Goal: Task Accomplishment & Management: Manage account settings

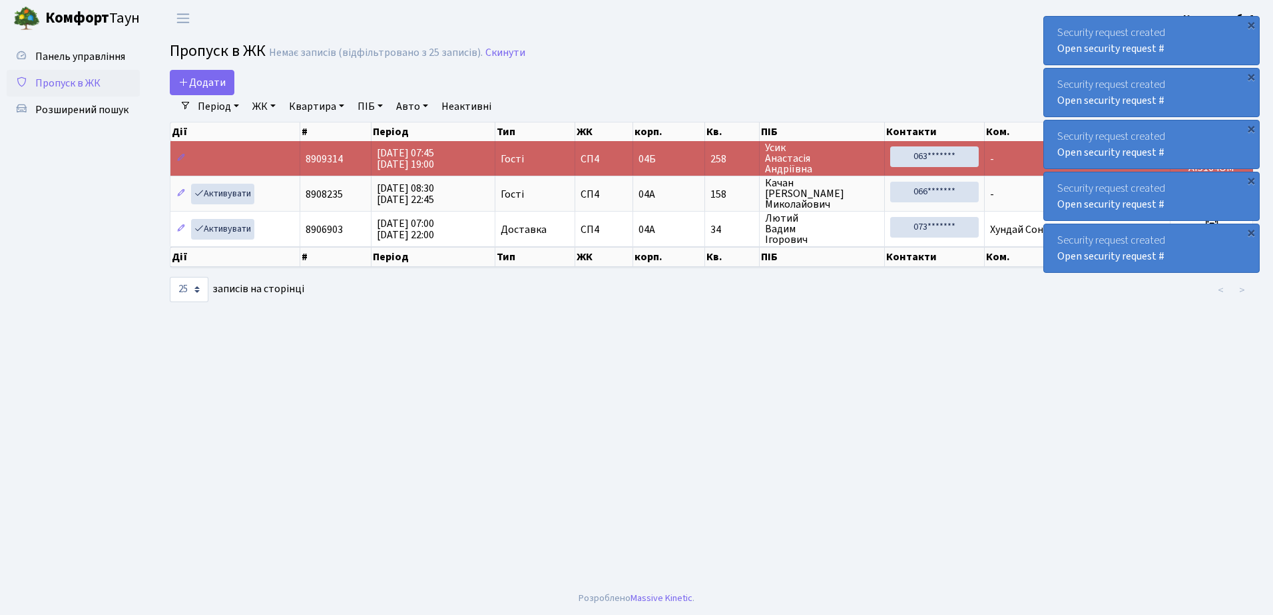
select select "25"
click at [1251, 25] on div "×" at bounding box center [1250, 24] width 13 height 13
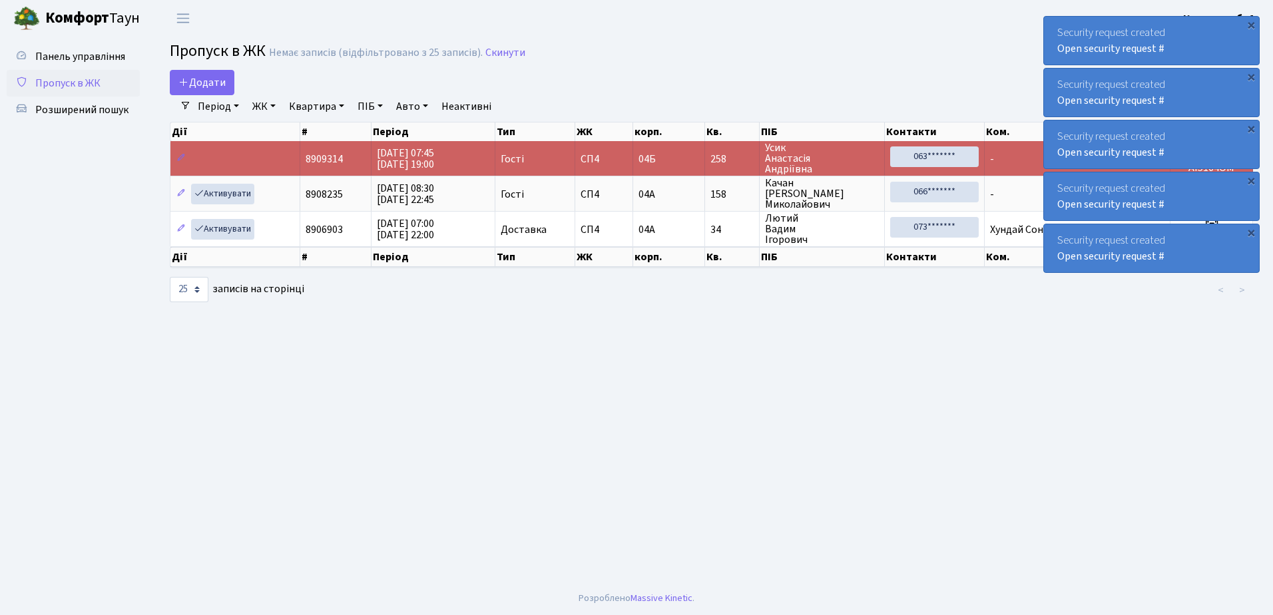
click at [1251, 25] on div "×" at bounding box center [1250, 24] width 13 height 13
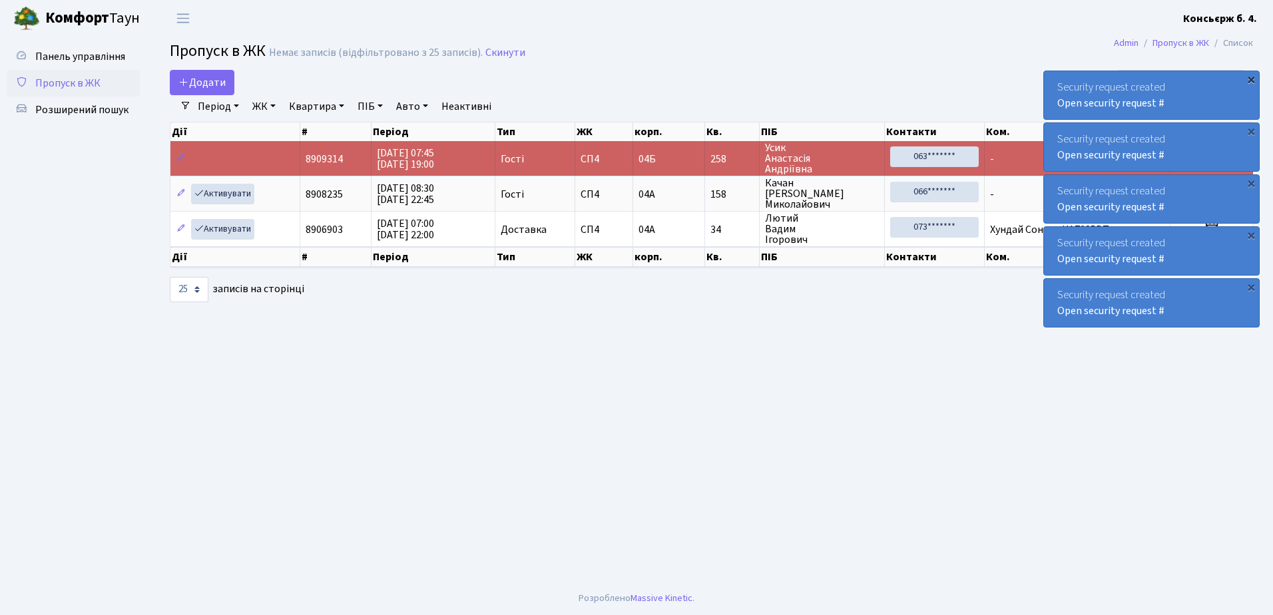
click at [1251, 73] on div "×" at bounding box center [1250, 79] width 13 height 13
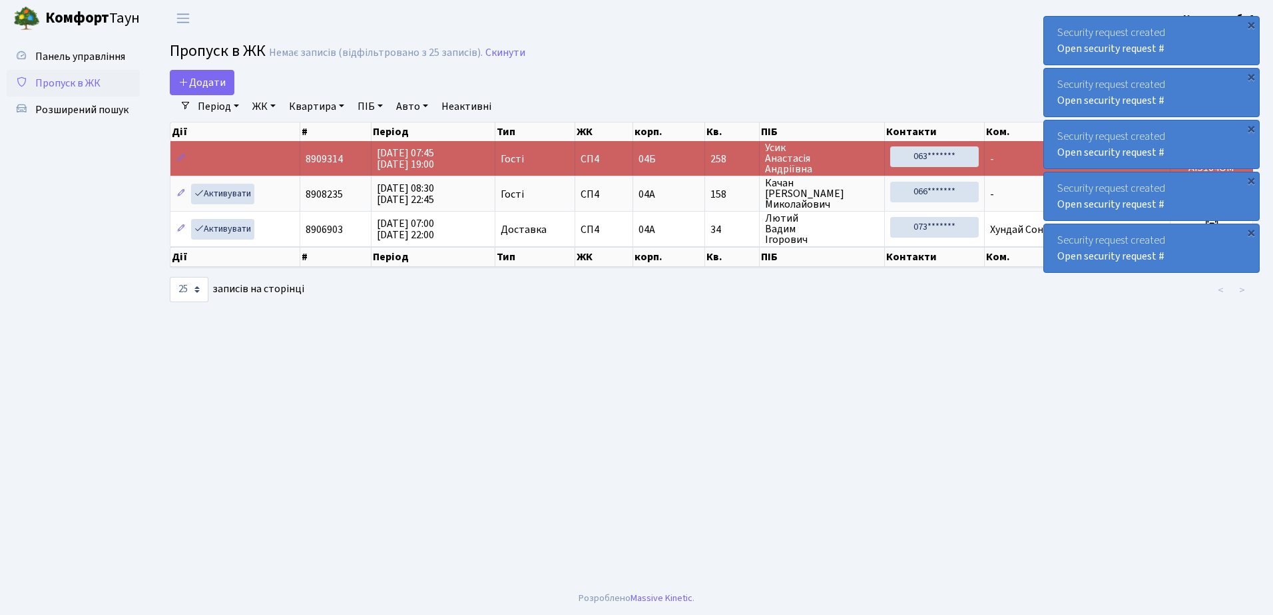
click at [1251, 24] on div "×" at bounding box center [1250, 24] width 13 height 13
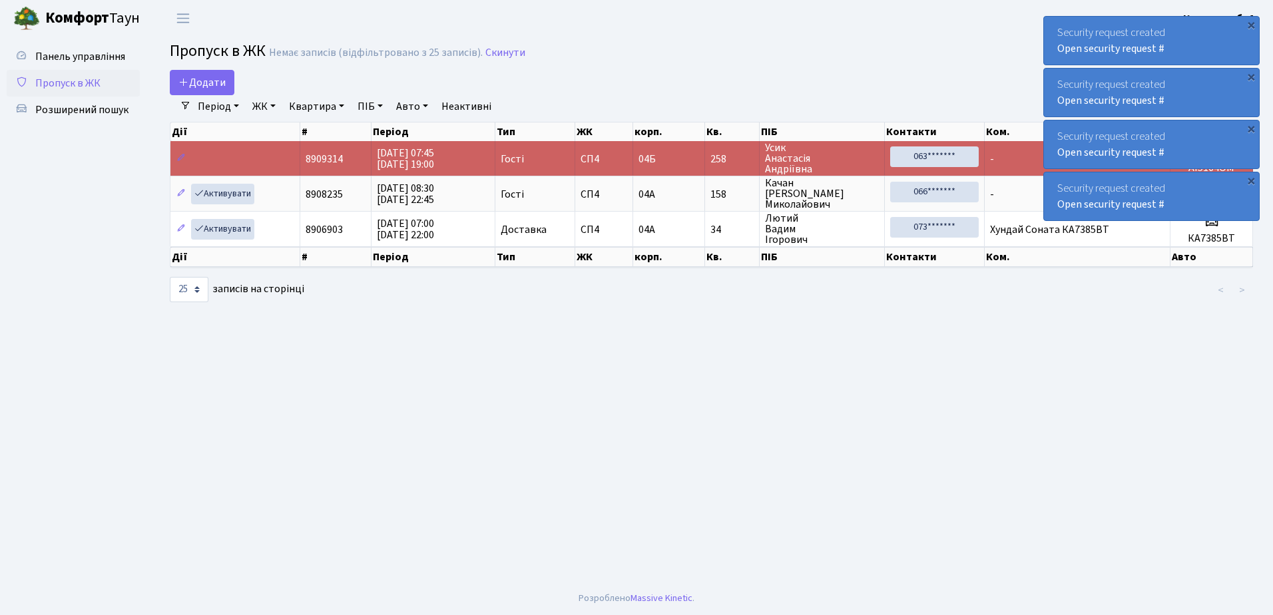
click at [1251, 24] on div "×" at bounding box center [1250, 24] width 13 height 13
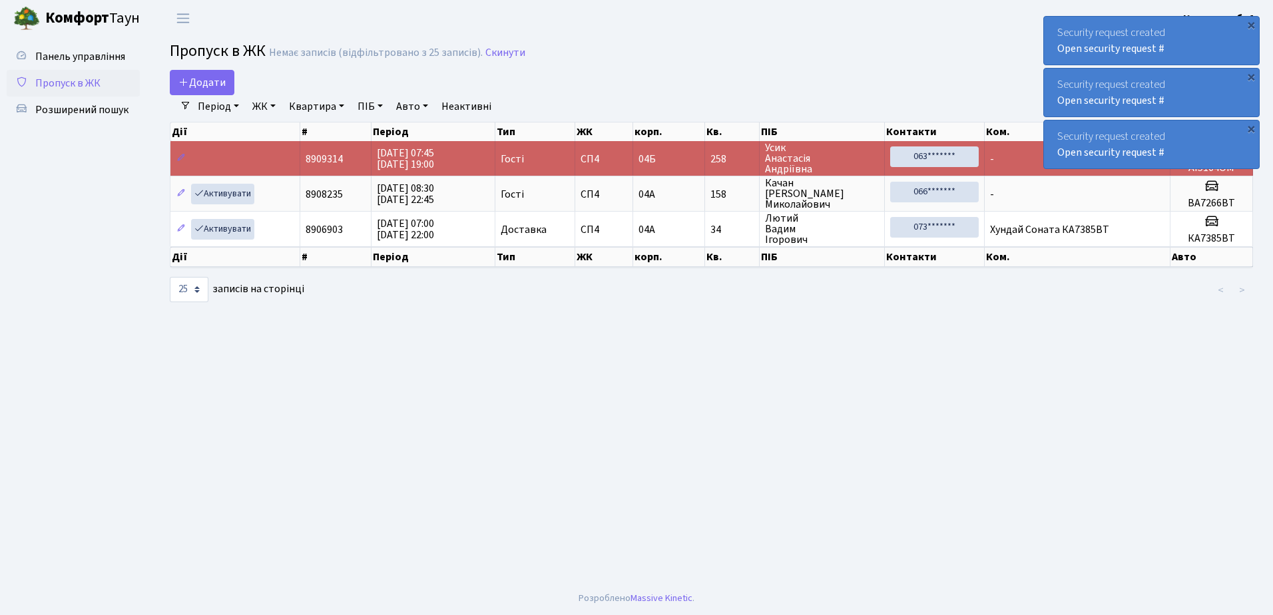
click at [1251, 24] on div "×" at bounding box center [1250, 24] width 13 height 13
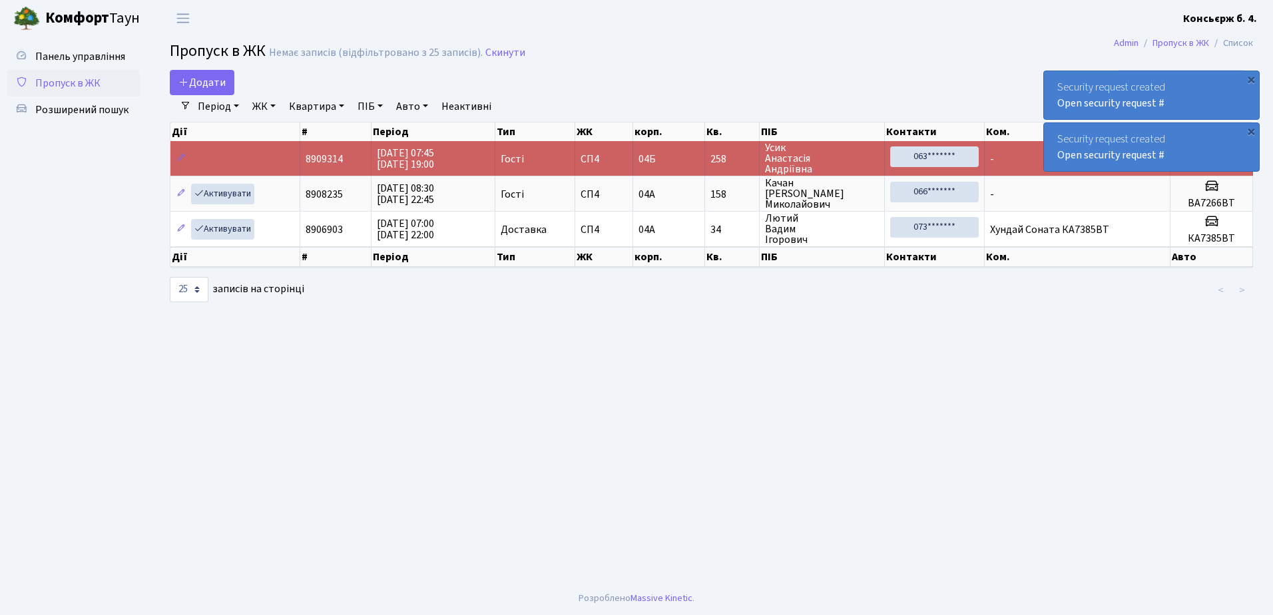
click at [1251, 73] on div "×" at bounding box center [1250, 79] width 13 height 13
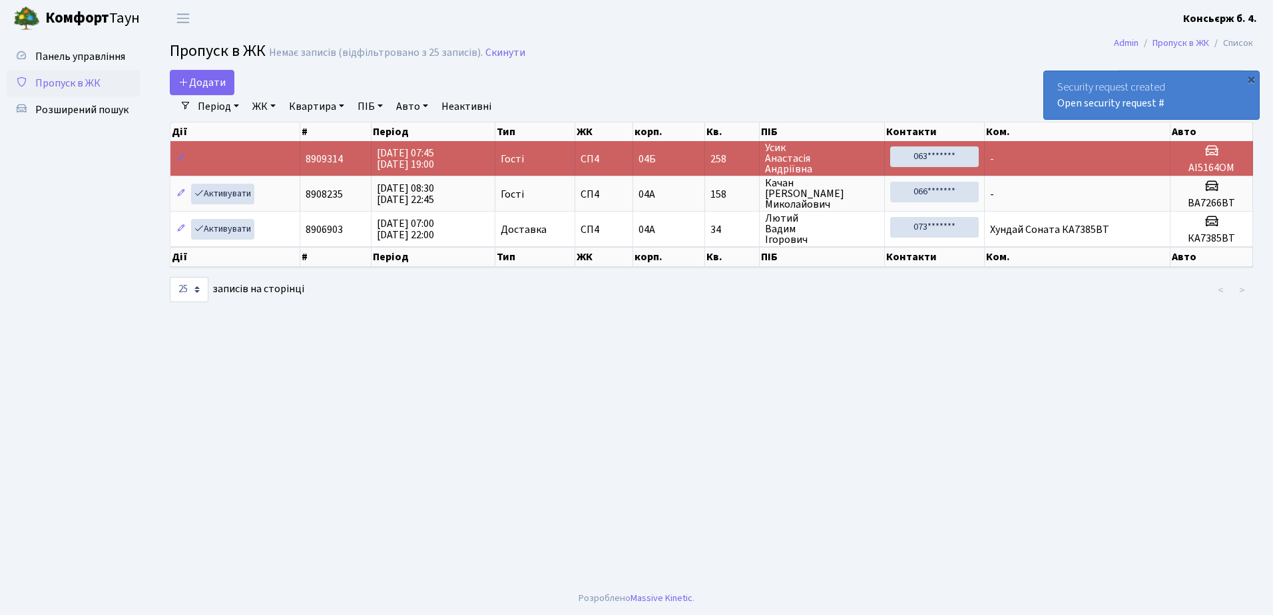
click at [1251, 73] on div "×" at bounding box center [1250, 79] width 13 height 13
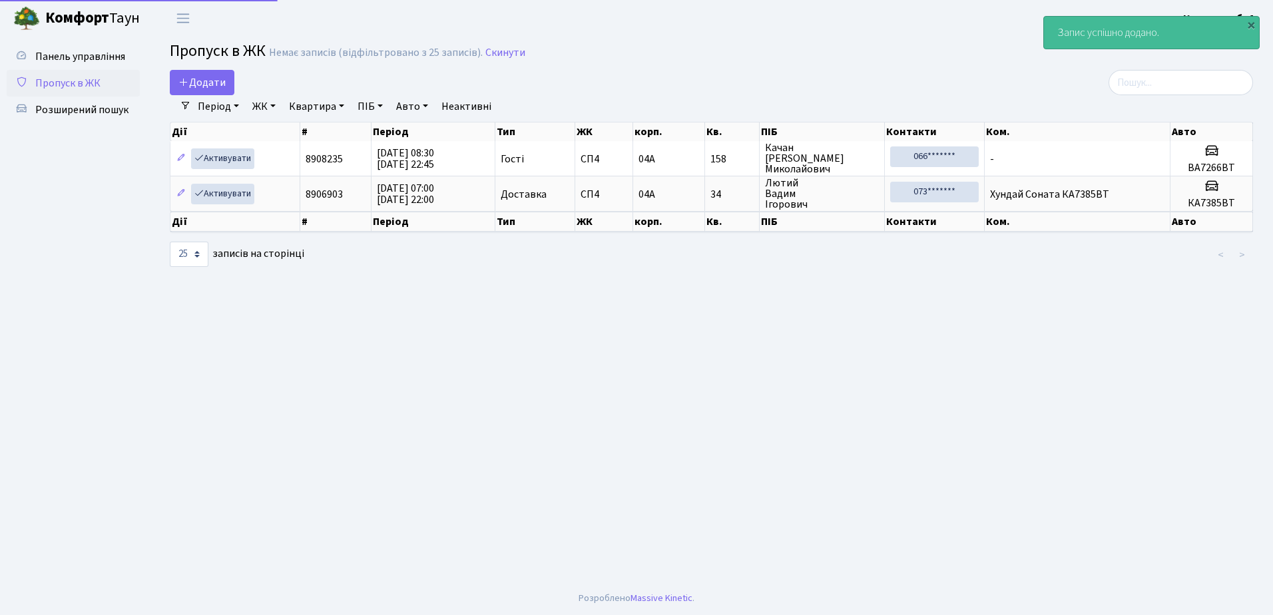
select select "25"
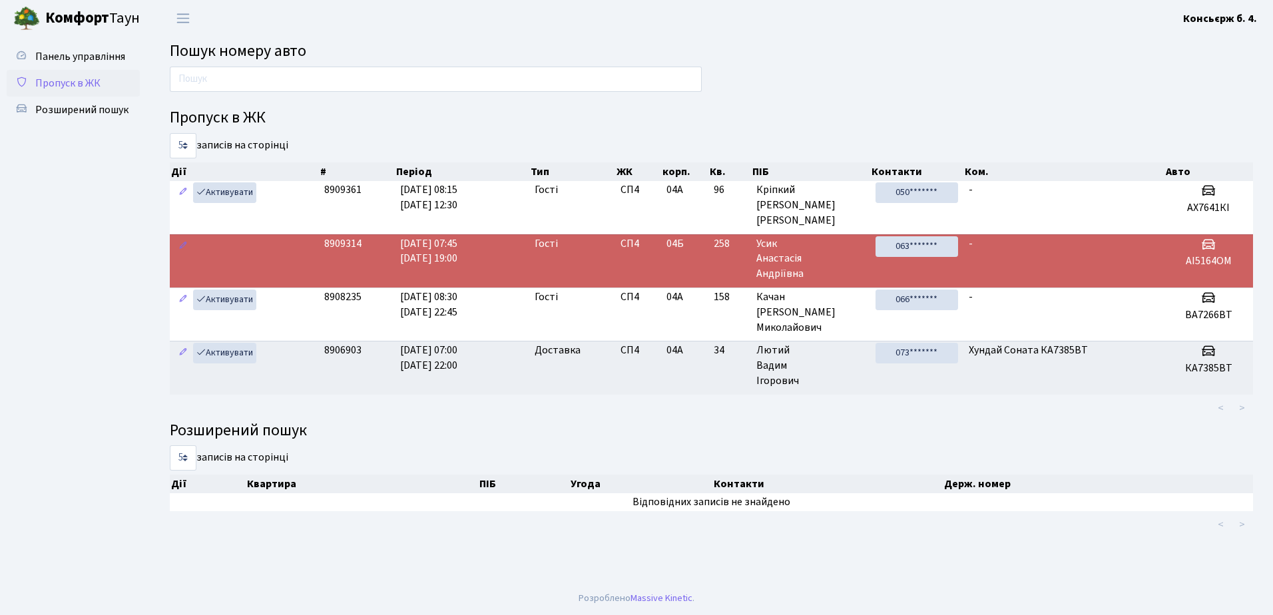
click at [84, 80] on span "Пропуск в ЖК" at bounding box center [67, 83] width 65 height 15
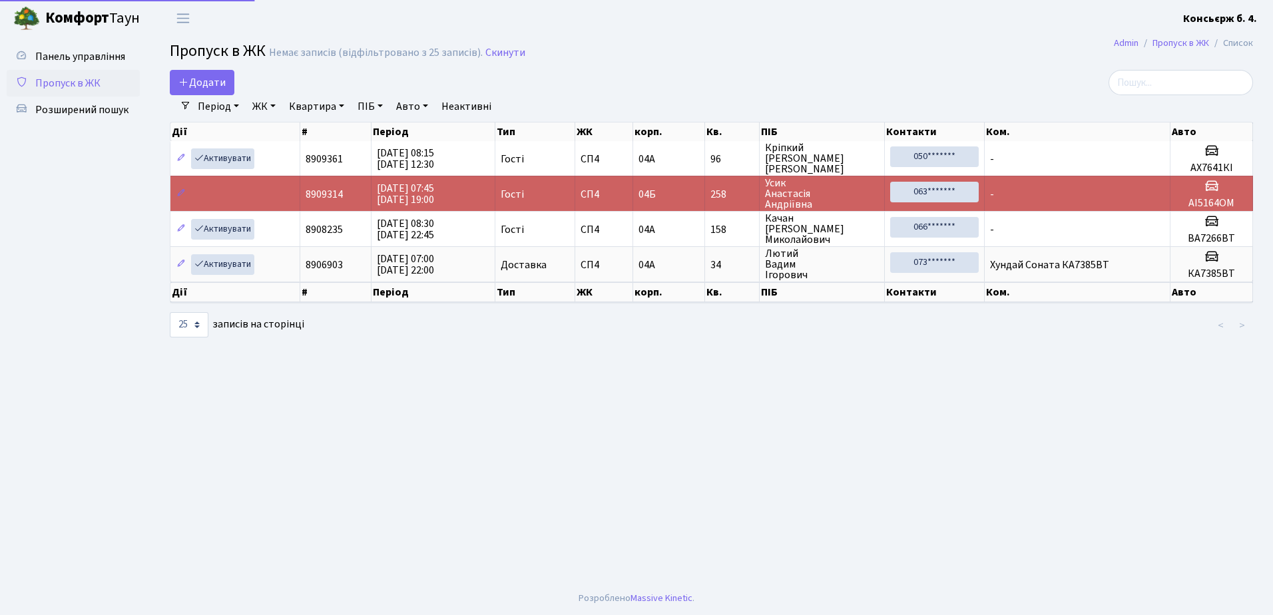
select select "25"
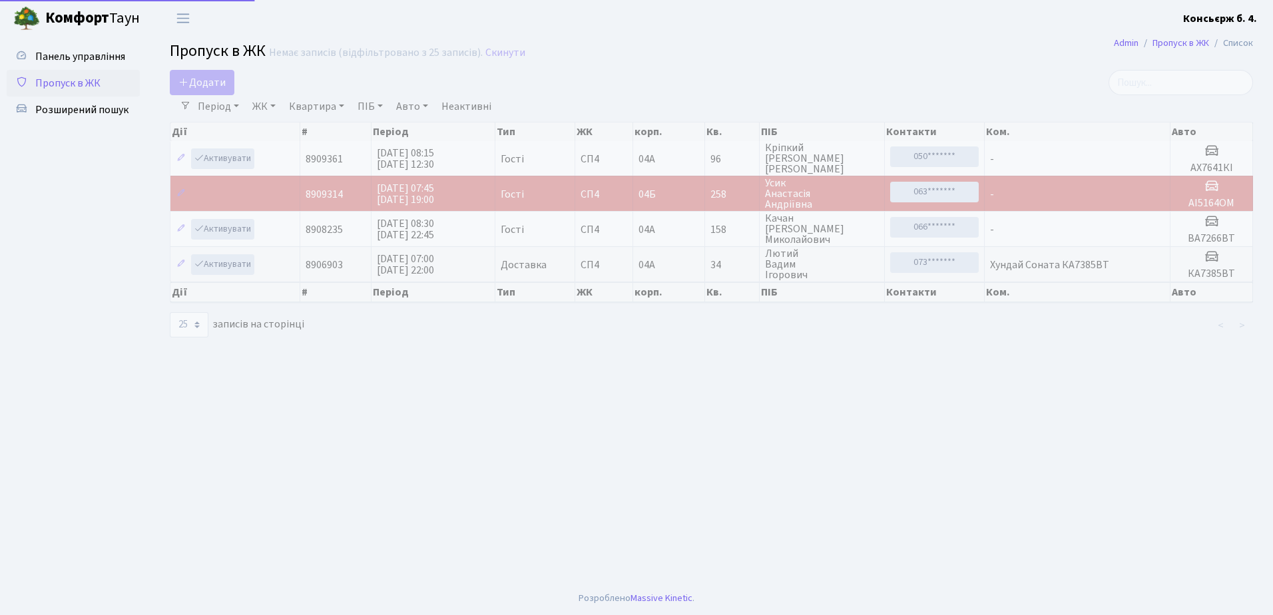
select select "25"
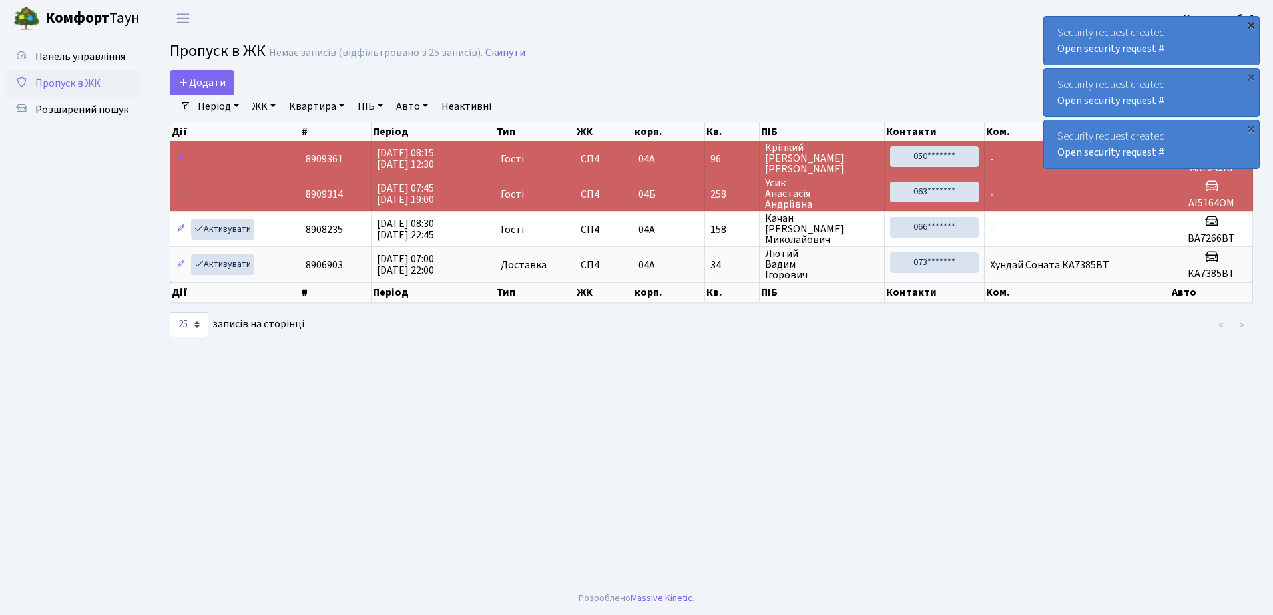
click at [1251, 23] on div "×" at bounding box center [1250, 24] width 13 height 13
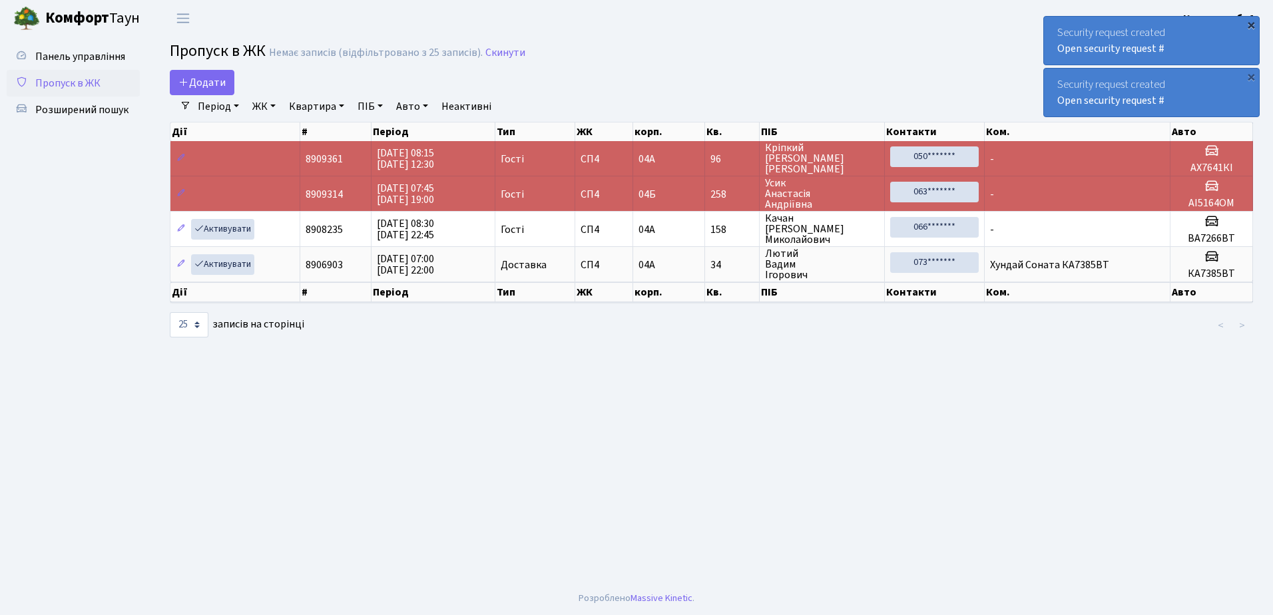
click at [1251, 23] on div "×" at bounding box center [1250, 24] width 13 height 13
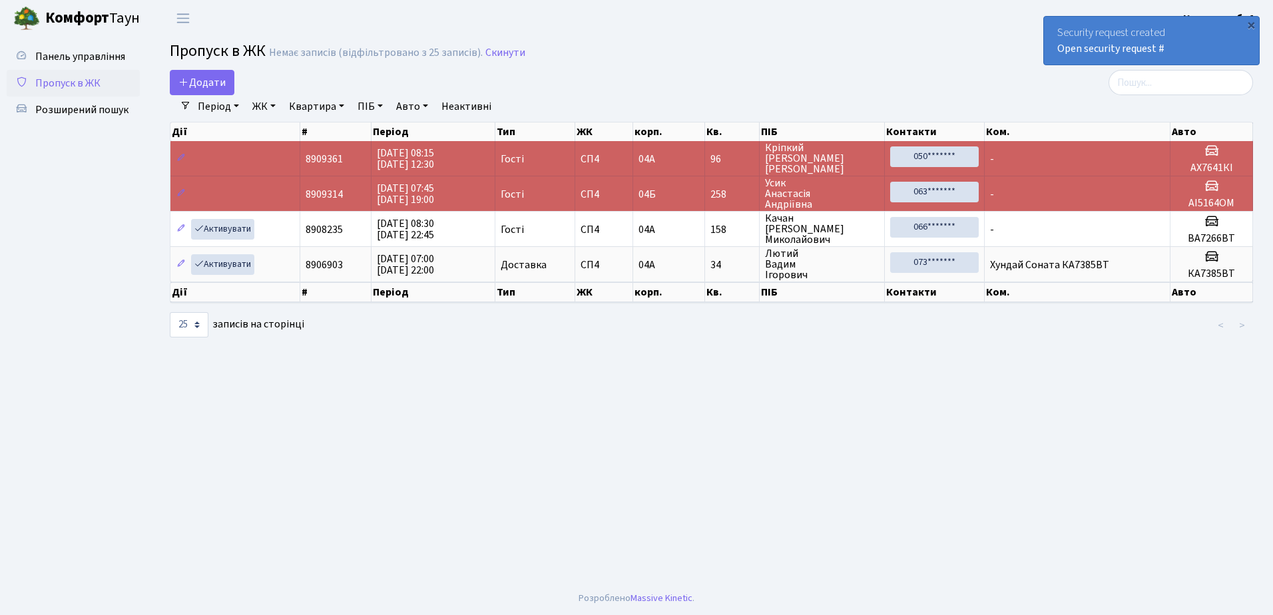
click at [1251, 23] on div "×" at bounding box center [1250, 24] width 13 height 13
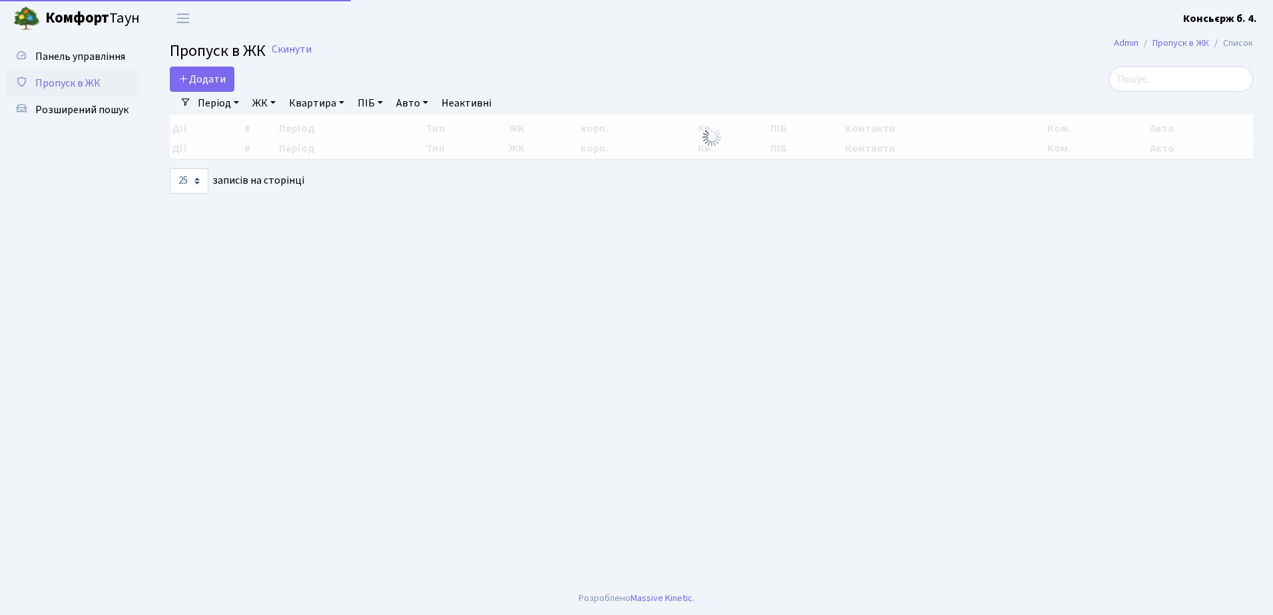
select select "25"
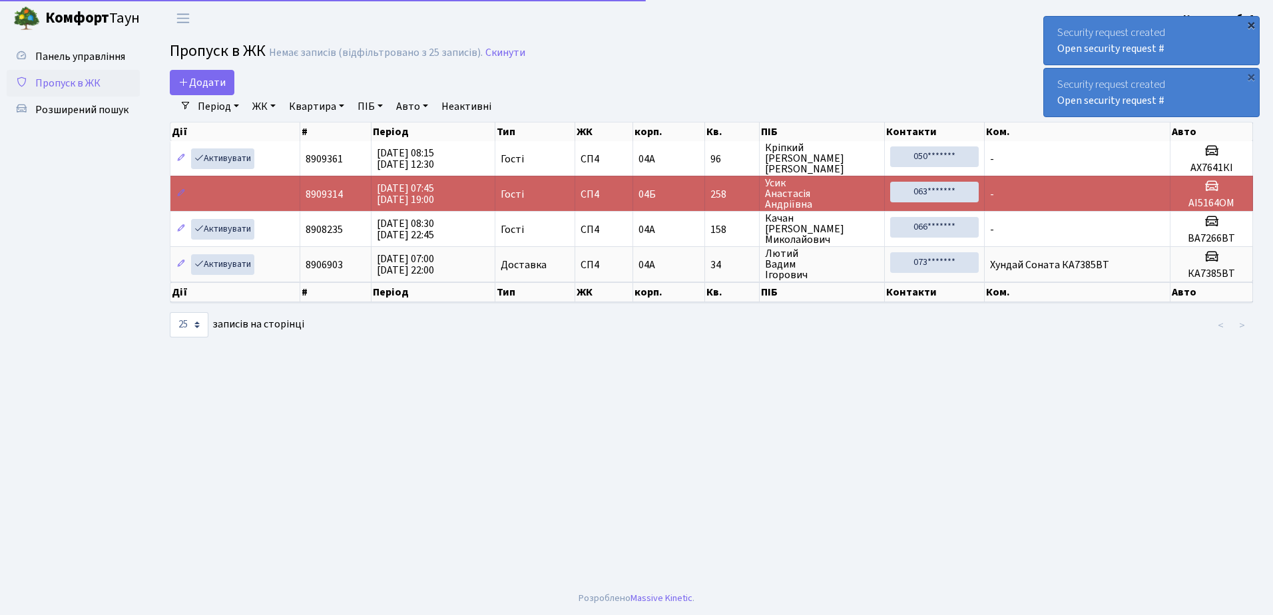
click at [1251, 24] on div "×" at bounding box center [1250, 24] width 13 height 13
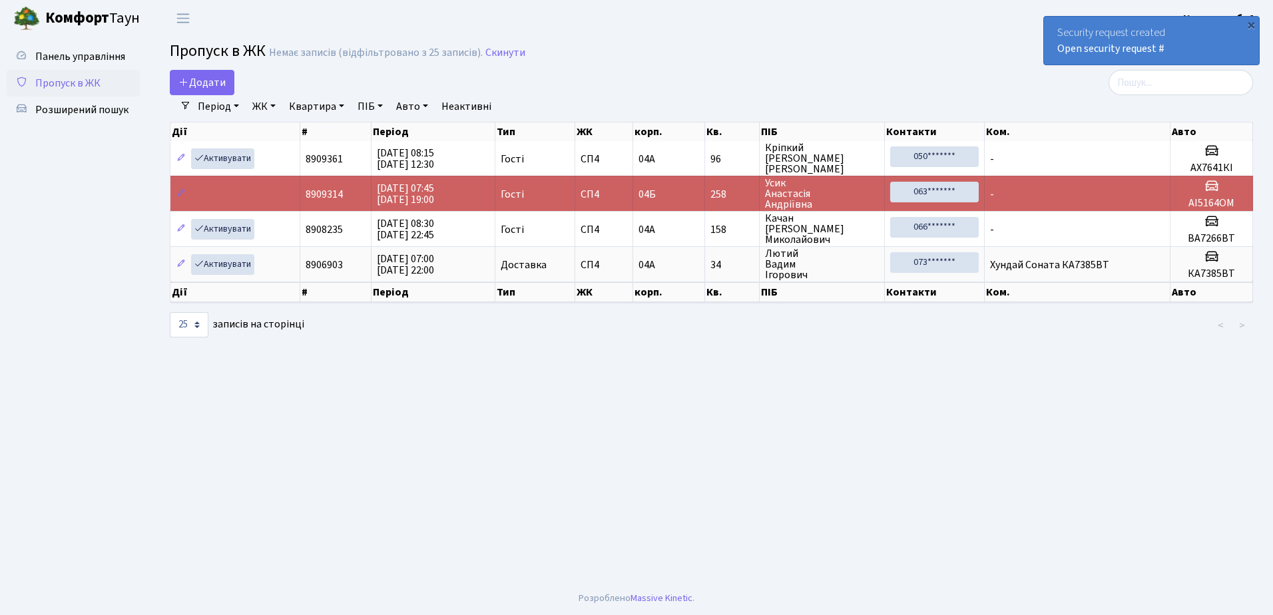
click at [1251, 24] on div "×" at bounding box center [1250, 24] width 13 height 13
